Goal: Find specific page/section: Find specific page/section

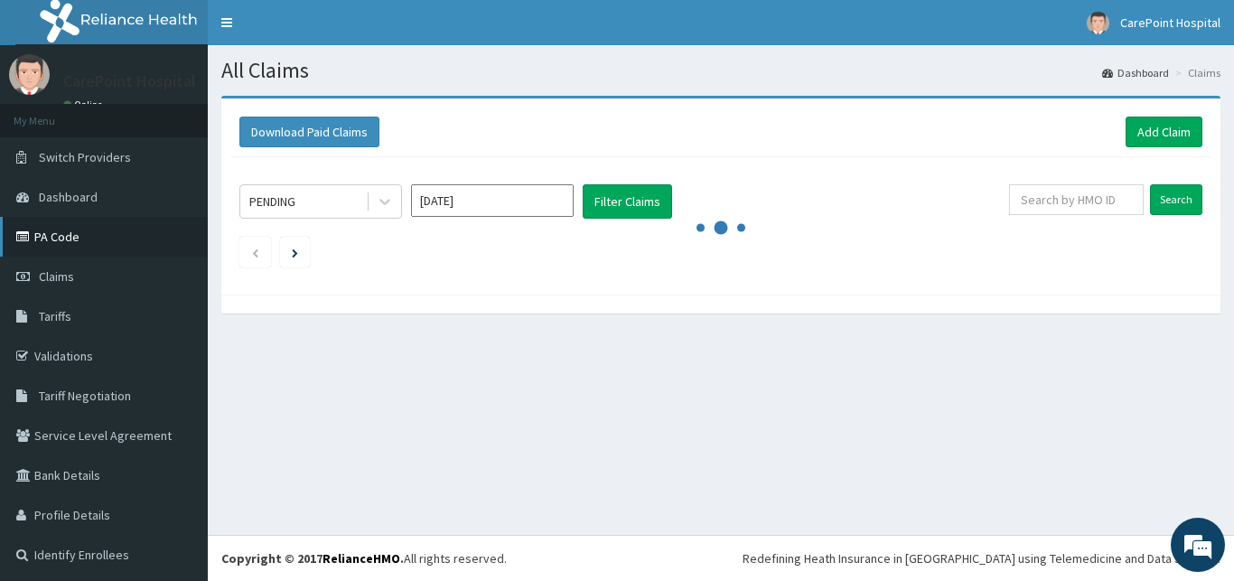
click at [99, 225] on link "PA Code" at bounding box center [104, 237] width 208 height 40
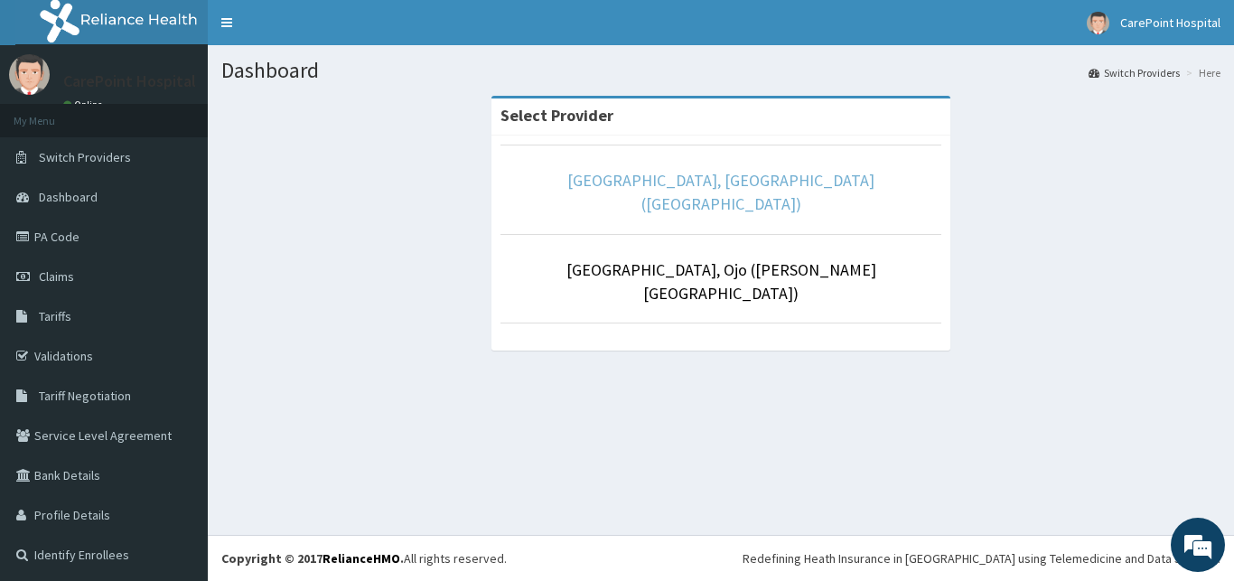
click at [799, 188] on link "CarePoint Hospital, Egbeda (Shefi Hospital)" at bounding box center [720, 192] width 307 height 44
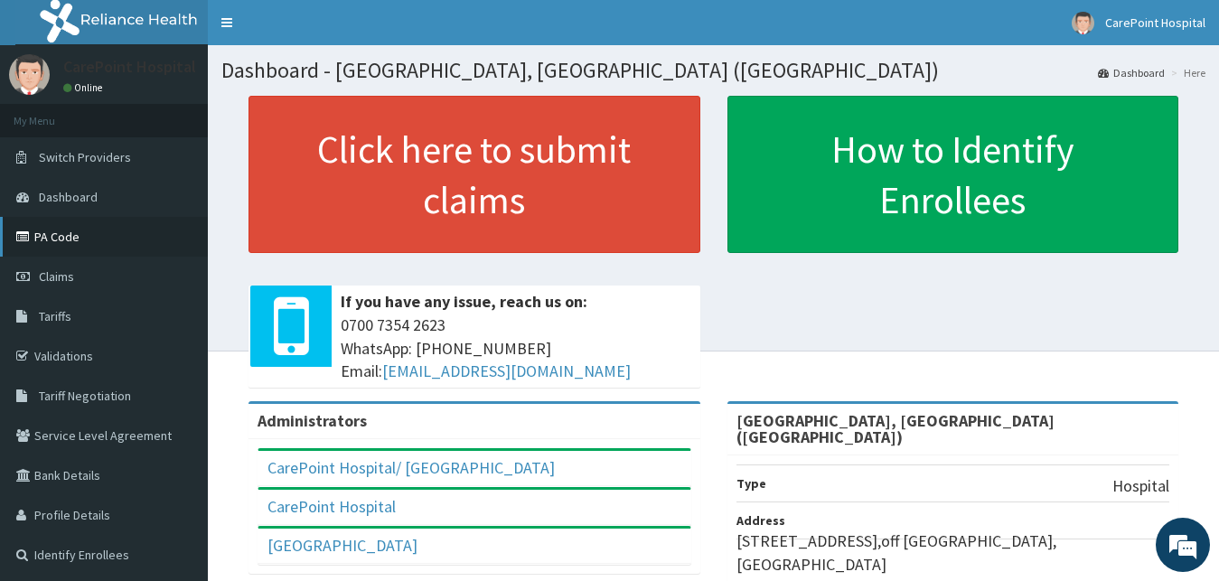
click at [104, 230] on link "PA Code" at bounding box center [104, 237] width 208 height 40
